Goal: Task Accomplishment & Management: Use online tool/utility

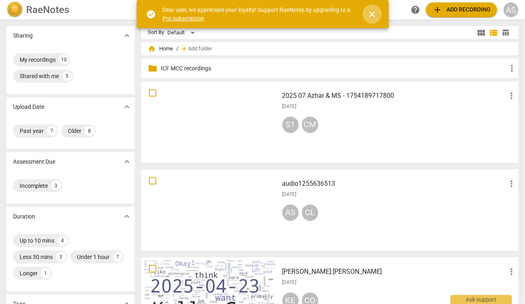
click at [373, 15] on span "close" at bounding box center [373, 14] width 10 height 10
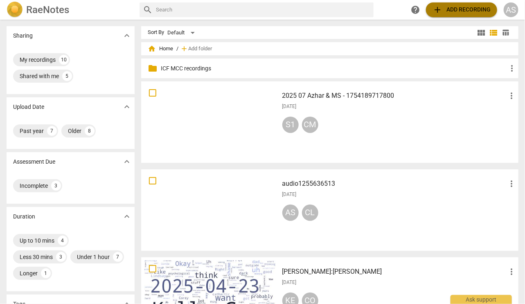
click at [455, 11] on span "add Add recording" at bounding box center [462, 10] width 58 height 10
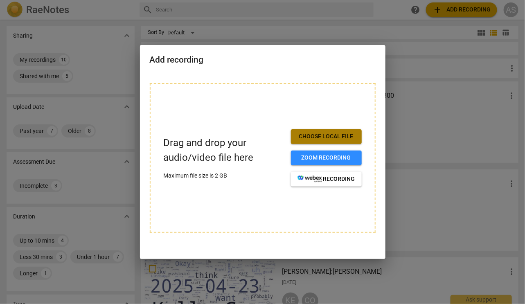
click at [322, 139] on span "Choose local file" at bounding box center [327, 137] width 58 height 8
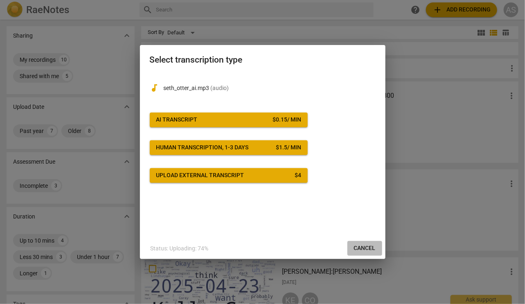
click at [368, 250] on span "Cancel" at bounding box center [365, 248] width 22 height 8
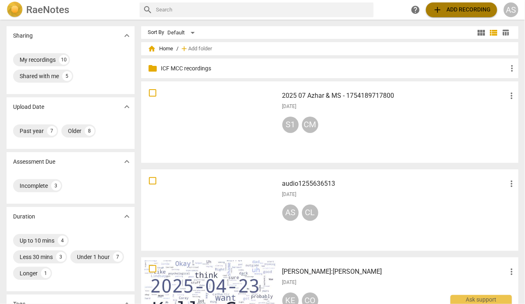
click at [442, 11] on span "add Add recording" at bounding box center [462, 10] width 58 height 10
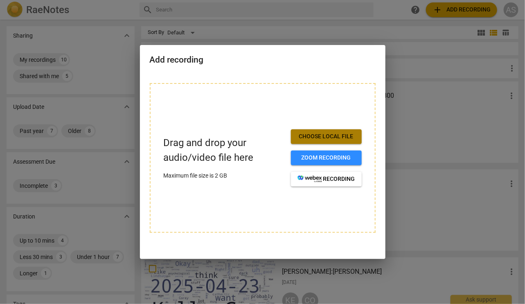
click at [316, 138] on span "Choose local file" at bounding box center [327, 137] width 58 height 8
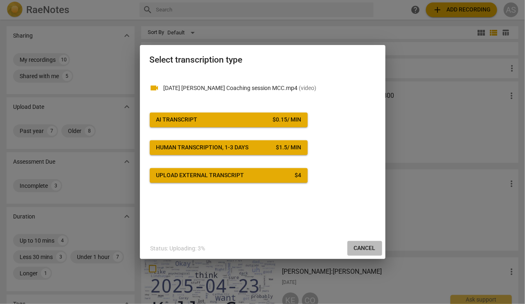
click at [367, 248] on span "Cancel" at bounding box center [365, 248] width 22 height 8
click at [230, 227] on div "videocam 2025 09 04 Seth-Azhar Coaching session MCC.mp4 ( video ) AI Transcript…" at bounding box center [263, 155] width 246 height 165
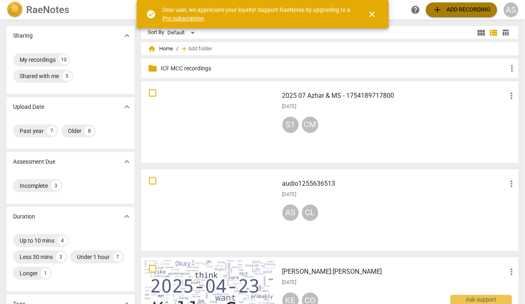
click at [462, 7] on span "add Add recording" at bounding box center [462, 10] width 58 height 10
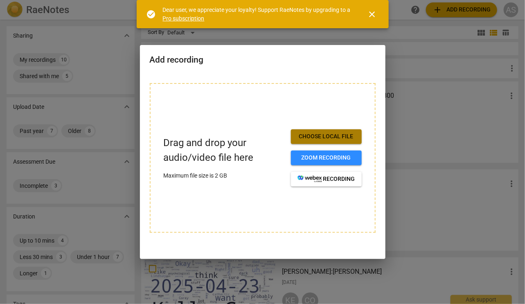
click at [320, 137] on span "Choose local file" at bounding box center [327, 137] width 58 height 8
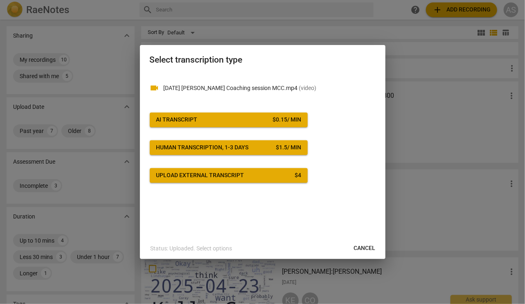
click at [238, 223] on div "videocam 2025 09 04 Seth-Azhar Coaching session MCC.mp4 ( video ) AI Transcript…" at bounding box center [263, 155] width 246 height 165
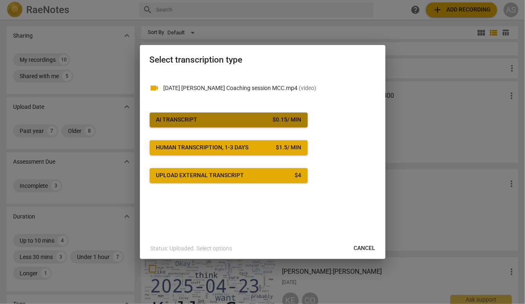
click at [177, 119] on div "AI Transcript" at bounding box center [176, 120] width 41 height 8
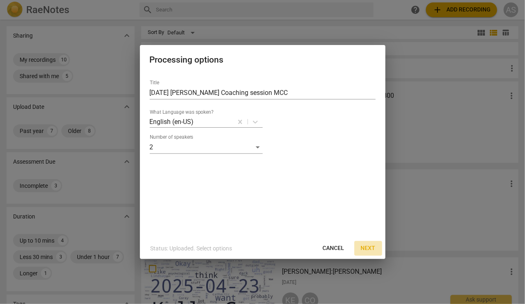
click at [363, 249] on span "Next" at bounding box center [368, 248] width 15 height 8
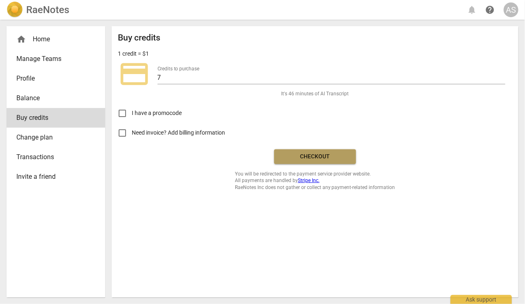
click at [318, 158] on span "Checkout" at bounding box center [315, 157] width 69 height 8
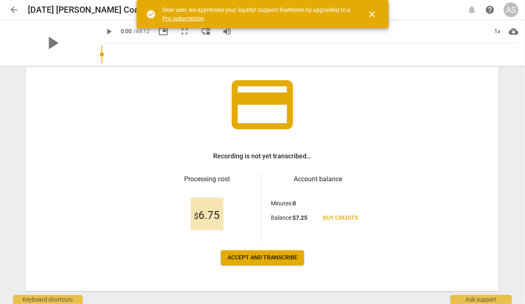
scroll to position [52, 0]
click at [259, 256] on span "Accept and transcribe" at bounding box center [263, 257] width 70 height 8
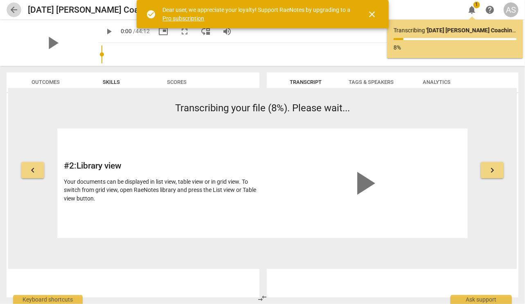
click at [15, 10] on span "arrow_back" at bounding box center [14, 10] width 10 height 10
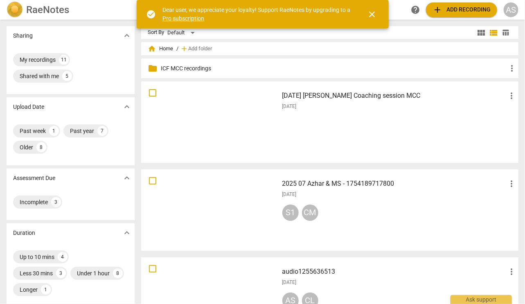
click at [440, 7] on span "add" at bounding box center [438, 10] width 10 height 10
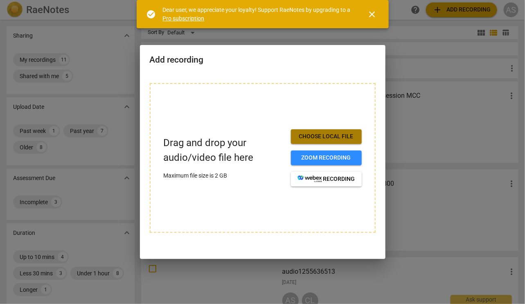
click at [328, 136] on span "Choose local file" at bounding box center [327, 137] width 58 height 8
click at [319, 139] on span "Choose local file" at bounding box center [327, 137] width 58 height 8
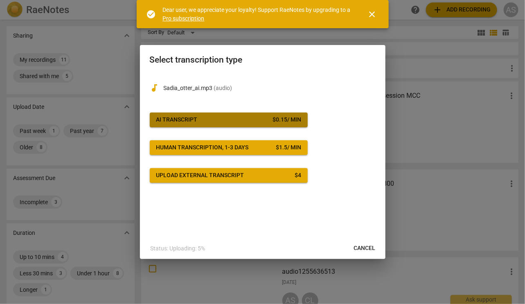
click at [212, 123] on span "AI Transcript $ 0.15 / min" at bounding box center [228, 120] width 145 height 8
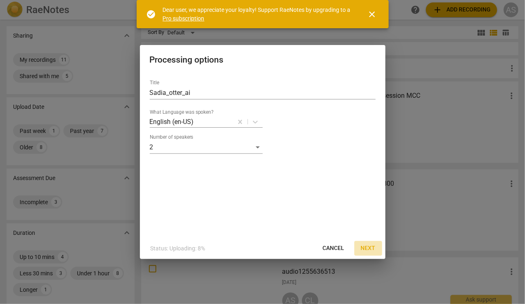
click at [368, 247] on span "Next" at bounding box center [368, 248] width 15 height 8
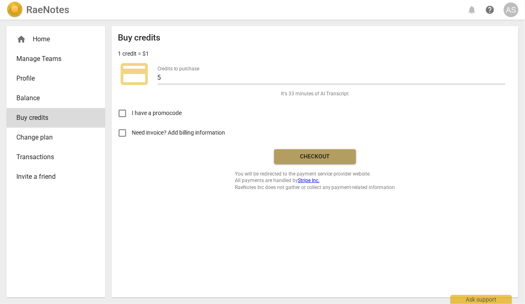
click at [323, 155] on span "Checkout" at bounding box center [315, 157] width 69 height 8
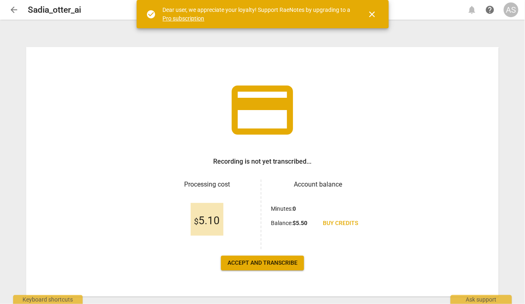
click at [257, 264] on span "Accept and transcribe" at bounding box center [263, 263] width 70 height 8
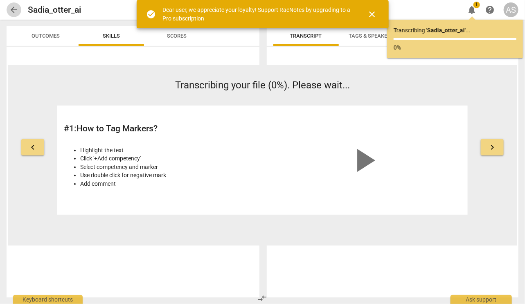
click at [15, 7] on span "arrow_back" at bounding box center [14, 10] width 10 height 10
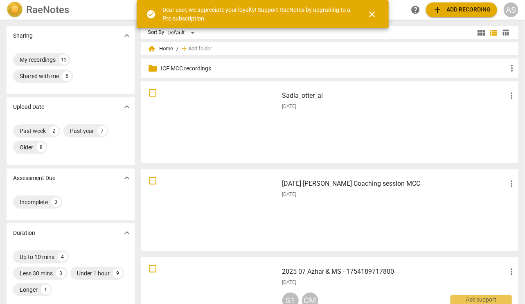
click at [314, 189] on div "2025 09 04 Seth-Azhar Coaching session MCC more_vert 2025-09-04" at bounding box center [399, 210] width 247 height 76
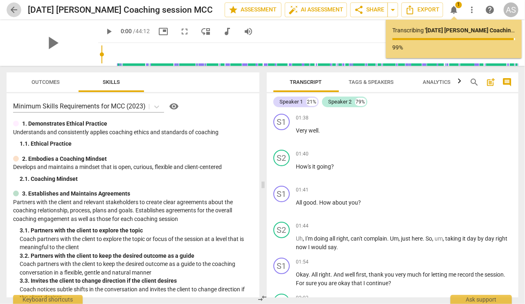
click at [11, 9] on span "arrow_back" at bounding box center [14, 10] width 10 height 10
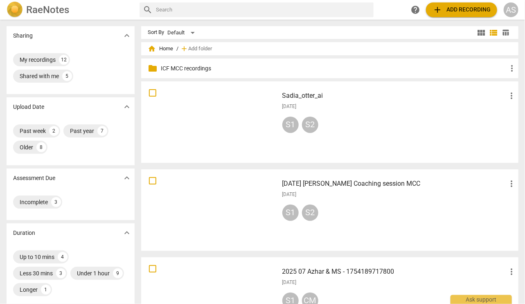
click at [204, 198] on div at bounding box center [210, 210] width 132 height 76
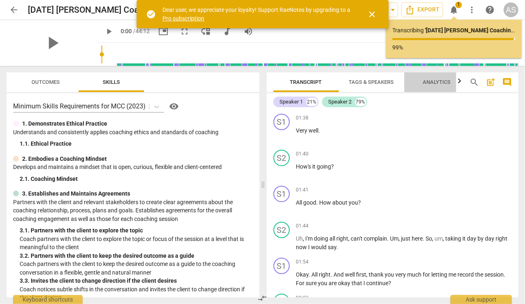
click at [440, 81] on span "Analytics" at bounding box center [437, 82] width 28 height 6
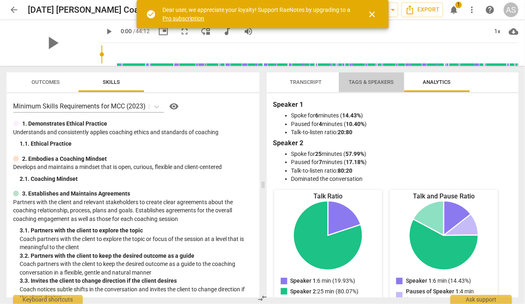
click at [375, 83] on span "Tags & Speakers" at bounding box center [371, 82] width 45 height 6
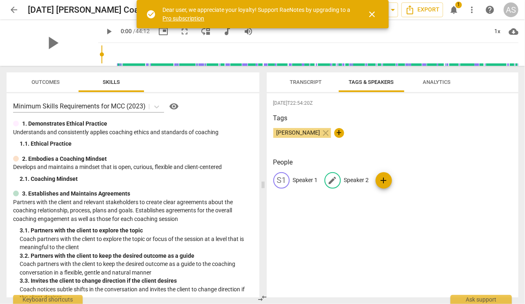
click at [356, 181] on p "Speaker 2" at bounding box center [356, 180] width 25 height 9
type input "[PERSON_NAME]"
click at [300, 181] on p "Speaker 1" at bounding box center [305, 180] width 25 height 9
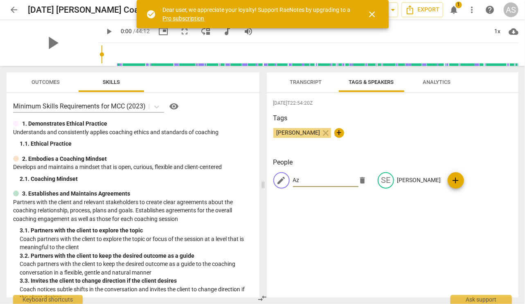
type input "A"
type input "Coach - [PERSON_NAME]"
click at [399, 179] on p "[PERSON_NAME]" at bounding box center [419, 180] width 44 height 9
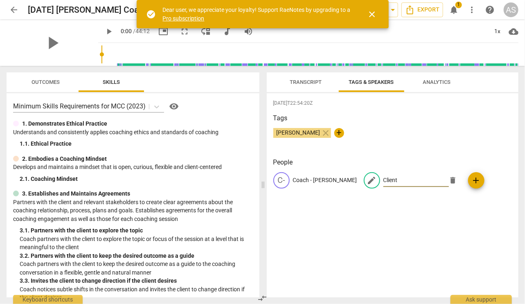
type input "Client"
click at [406, 149] on div "Tags [PERSON_NAME] close +" at bounding box center [392, 132] width 239 height 38
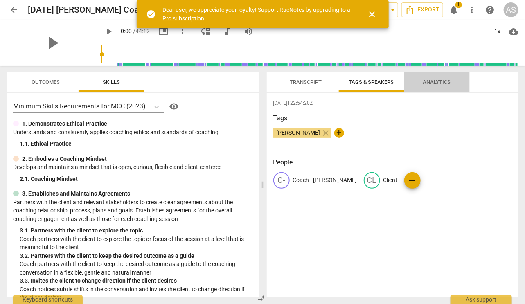
click at [433, 79] on span "Analytics" at bounding box center [437, 82] width 28 height 6
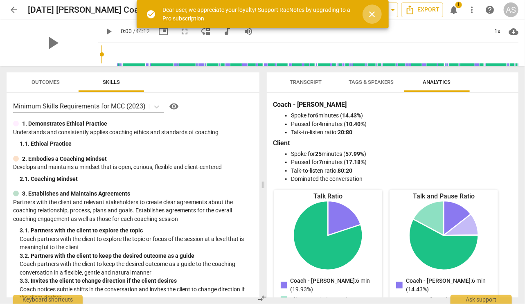
click at [373, 14] on span "close" at bounding box center [373, 14] width 10 height 10
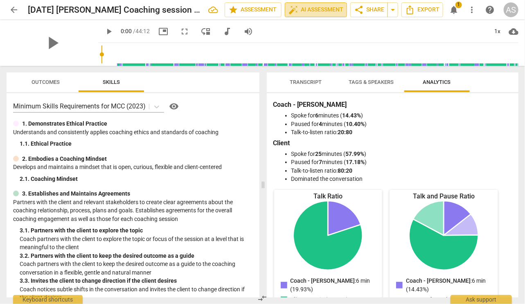
click at [310, 9] on span "auto_fix_high AI Assessment" at bounding box center [316, 10] width 55 height 10
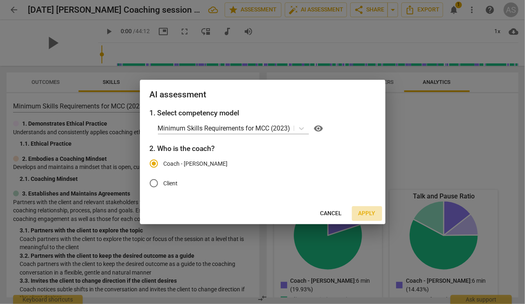
click at [368, 215] on span "Apply" at bounding box center [367, 214] width 17 height 8
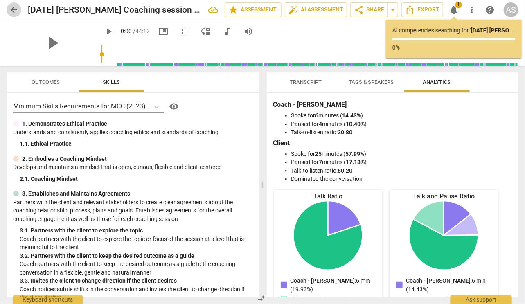
click at [13, 10] on span "arrow_back" at bounding box center [14, 10] width 10 height 10
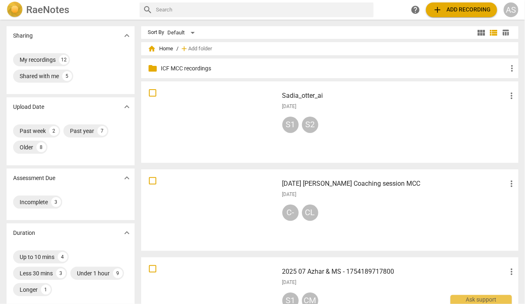
click at [201, 103] on div at bounding box center [210, 122] width 132 height 76
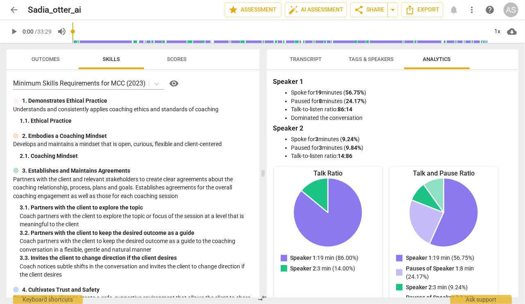
click at [442, 61] on span "Analytics" at bounding box center [437, 59] width 28 height 6
click at [366, 58] on span "Tags & Speakers" at bounding box center [371, 59] width 45 height 6
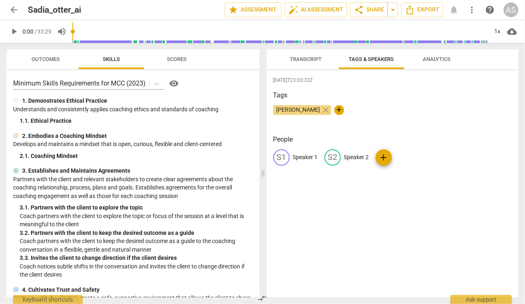
click at [298, 155] on p "Speaker 1" at bounding box center [305, 157] width 25 height 9
click at [307, 61] on span "Transcript" at bounding box center [306, 59] width 32 height 6
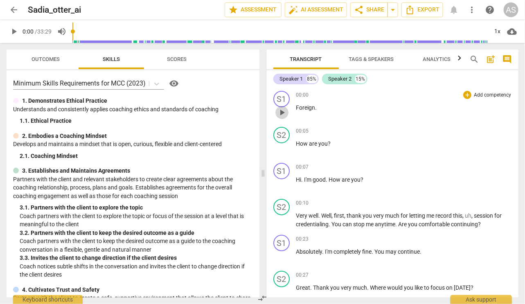
click at [283, 112] on span "play_arrow" at bounding box center [282, 113] width 10 height 10
click at [307, 106] on span "Foreign" at bounding box center [305, 107] width 19 height 7
click at [282, 99] on div "S1" at bounding box center [281, 99] width 16 height 16
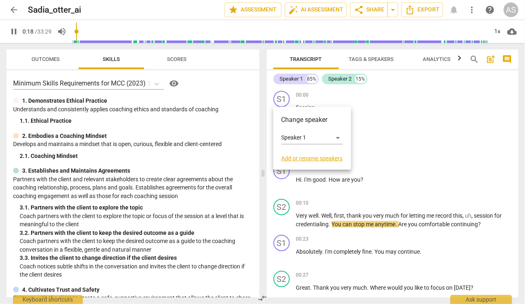
click at [351, 94] on div at bounding box center [262, 152] width 525 height 304
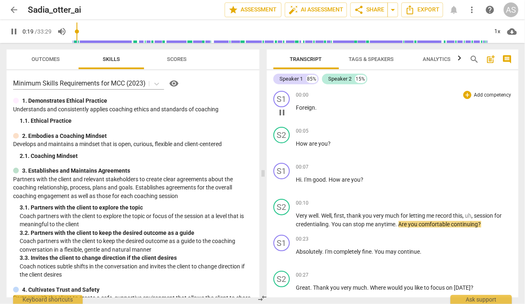
click at [301, 108] on span "Foreign" at bounding box center [305, 107] width 19 height 7
click at [284, 113] on span "pause" at bounding box center [282, 113] width 10 height 10
click at [284, 113] on span "play_arrow" at bounding box center [282, 113] width 10 height 10
click at [317, 108] on p "Foreign ." at bounding box center [404, 108] width 216 height 9
type input "5"
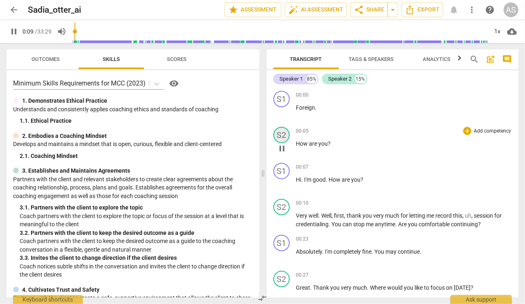
click at [281, 129] on div "S2" at bounding box center [281, 135] width 16 height 16
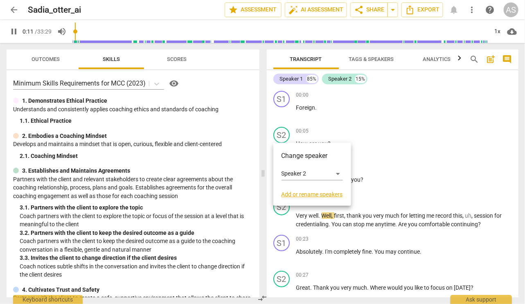
click at [361, 107] on div at bounding box center [262, 152] width 525 height 304
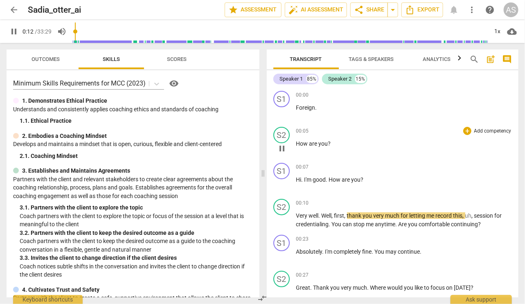
click at [314, 144] on span "are" at bounding box center [313, 143] width 9 height 7
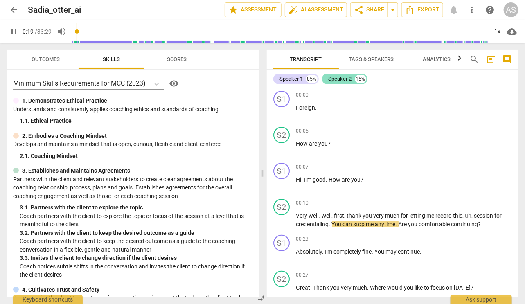
click at [344, 80] on div "Speaker 2" at bounding box center [340, 79] width 23 height 8
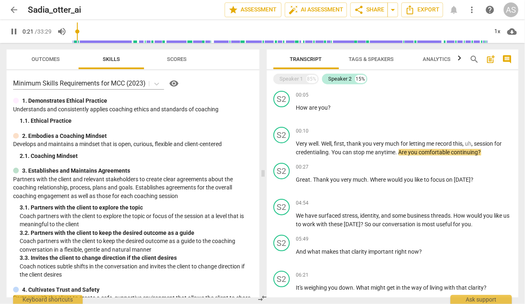
click at [379, 61] on span "Tags & Speakers" at bounding box center [371, 59] width 45 height 6
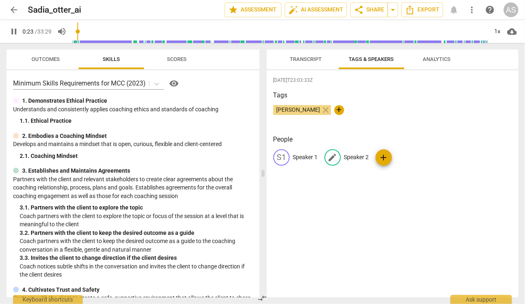
click at [358, 159] on p "Speaker 2" at bounding box center [356, 157] width 25 height 9
type input "25"
type input "C"
type input "26"
type input "Coa"
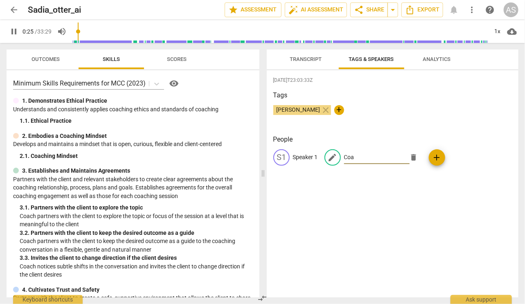
type input "26"
type input "Coach"
type input "27"
type input "Coach-"
type input "28"
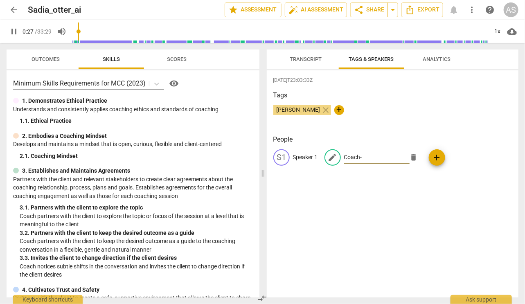
type input "Coach-A"
type input "28"
type input "Coach-[PERSON_NAME]"
type input "28"
type input "Coach-[PERSON_NAME]"
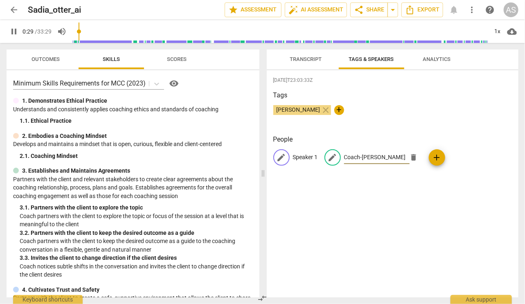
type input "30"
type input "Coach-[PERSON_NAME]"
click at [297, 155] on p "Speaker 1" at bounding box center [305, 157] width 25 height 9
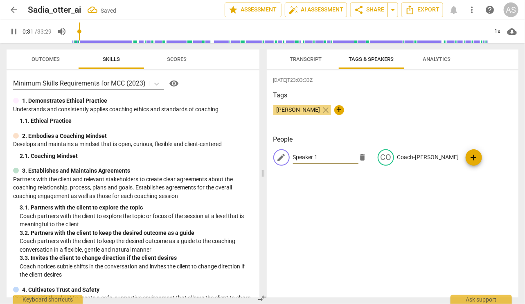
type input "31"
type input "C"
type input "32"
type input "Cl"
type input "32"
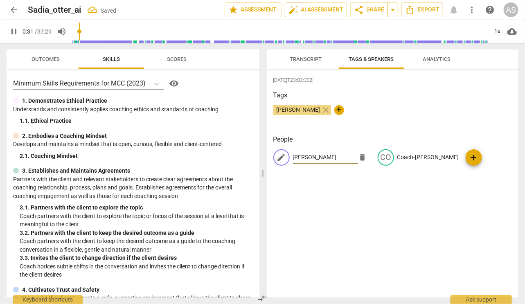
type input "Cleint"
type input "33"
type input "Clei"
type input "33"
type input "Cle"
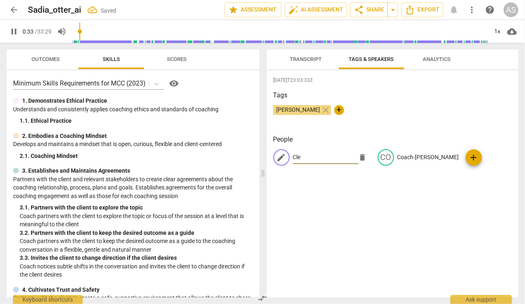
type input "34"
type input "C"
type input "34"
type input "Cl"
type input "35"
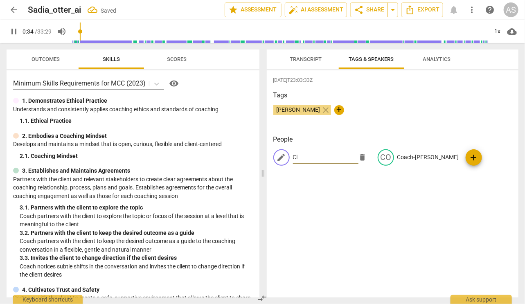
type input "Cli"
type input "35"
type input "Client"
type input "38"
type input "Client"
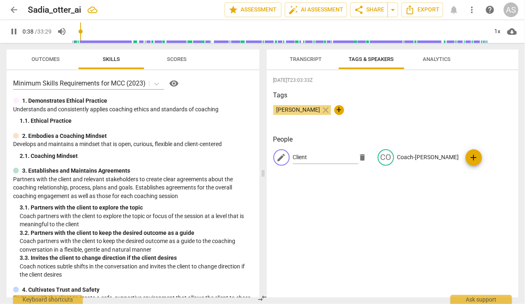
click at [411, 103] on div "Tags [PERSON_NAME] close +" at bounding box center [392, 109] width 239 height 38
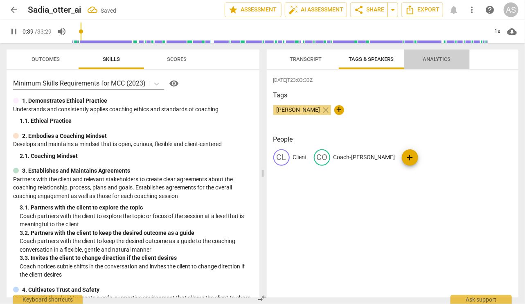
click at [437, 59] on span "Analytics" at bounding box center [437, 59] width 28 height 6
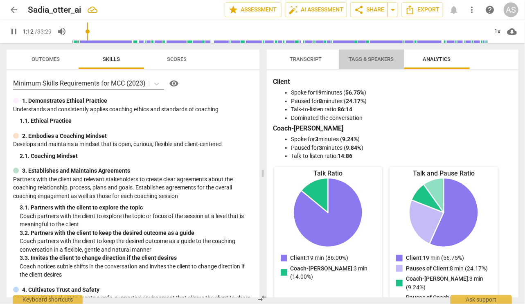
click at [377, 56] on span "Tags & Speakers" at bounding box center [371, 59] width 45 height 6
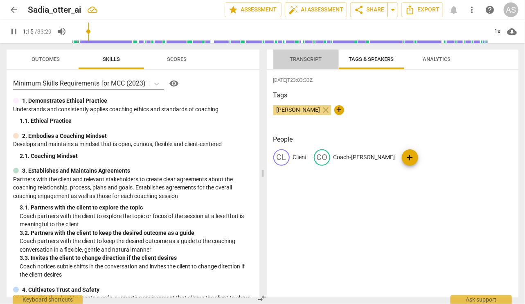
click at [307, 58] on span "Transcript" at bounding box center [306, 59] width 32 height 6
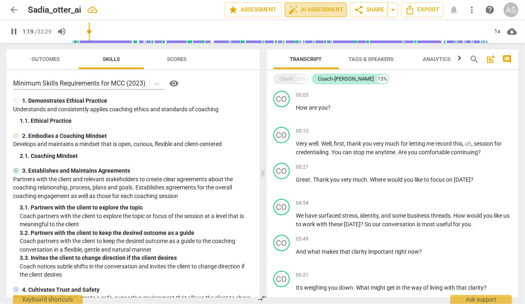
click at [320, 8] on span "auto_fix_high AI Assessment" at bounding box center [316, 10] width 55 height 10
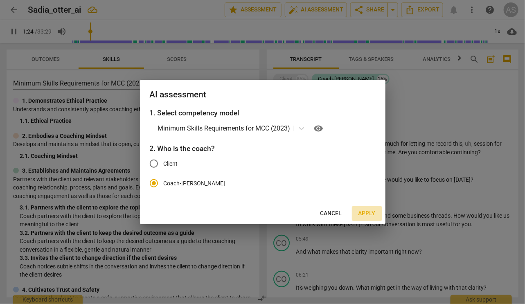
click at [365, 213] on span "Apply" at bounding box center [367, 214] width 17 height 8
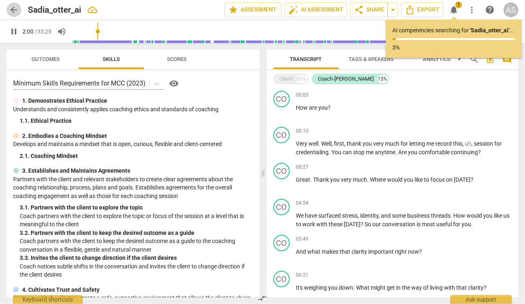
type input "120"
click at [15, 10] on span "arrow_back" at bounding box center [14, 10] width 10 height 10
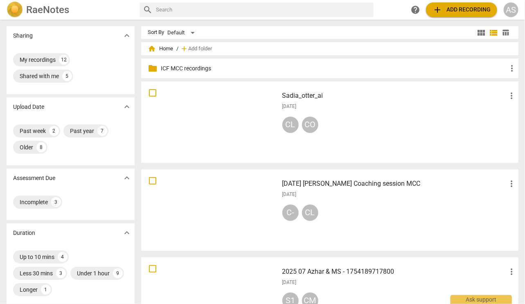
click at [189, 188] on div at bounding box center [210, 210] width 132 height 76
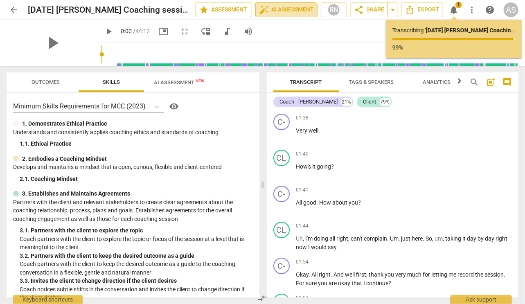
click at [286, 11] on span "auto_fix_high AI Assessment" at bounding box center [286, 10] width 55 height 10
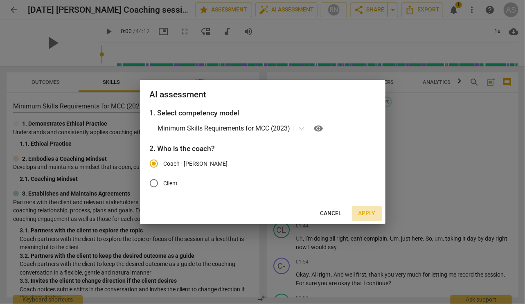
click at [370, 213] on span "Apply" at bounding box center [367, 214] width 17 height 8
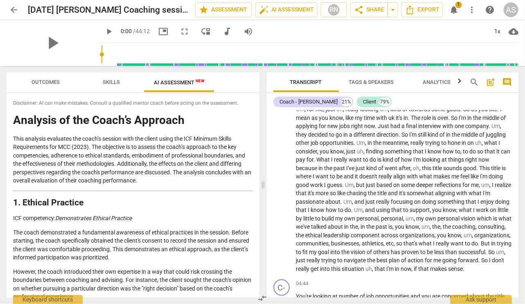
click at [14, 9] on span "arrow_back" at bounding box center [14, 10] width 10 height 10
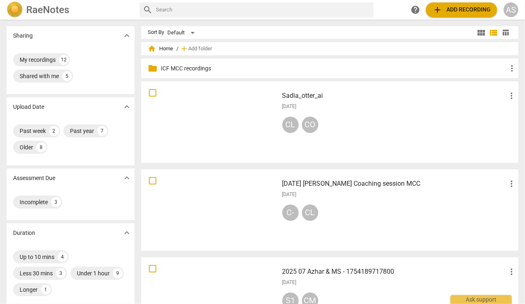
click at [191, 102] on div at bounding box center [210, 122] width 132 height 76
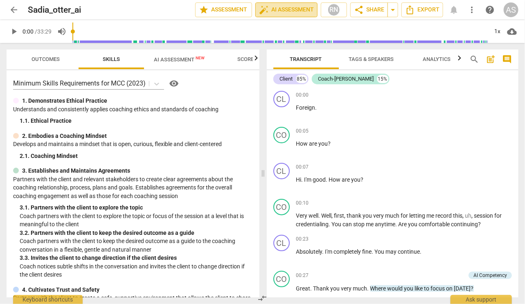
click at [287, 9] on span "auto_fix_high AI Assessment" at bounding box center [286, 10] width 55 height 10
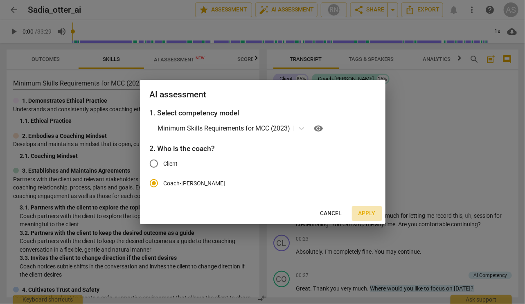
click at [363, 216] on span "Apply" at bounding box center [367, 214] width 17 height 8
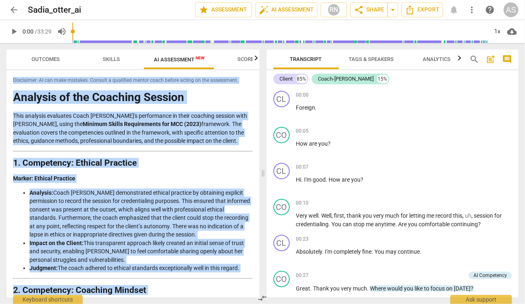
drag, startPoint x: 106, startPoint y: 289, endPoint x: 38, endPoint y: 61, distance: 237.6
click at [38, 61] on div "Outcomes Skills AI Assessment New Scores Disclaimer: AI can make mistakes. Cons…" at bounding box center [133, 174] width 253 height 248
copy div "Loremipsum: DO sit amet consecte. Adipisc e seddoeius tempor incid utlabo etdol…"
